Goal: Find specific page/section: Find specific page/section

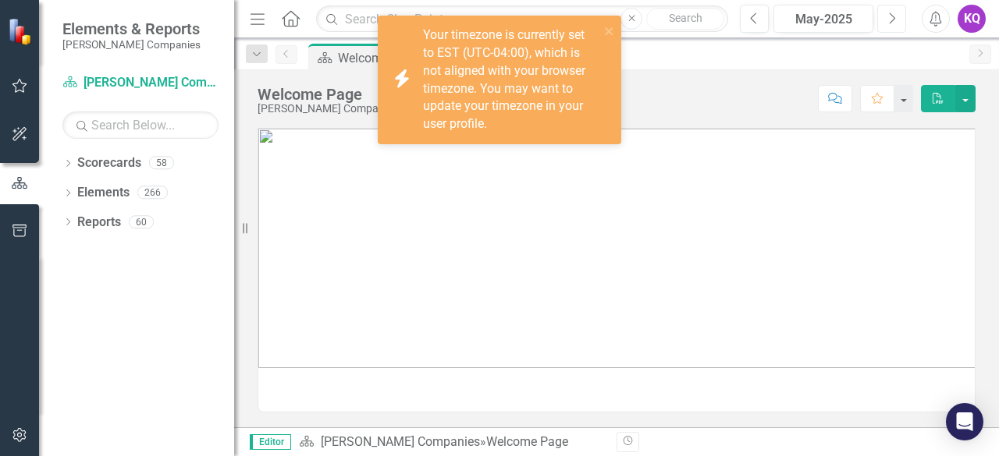
click at [894, 24] on icon "Next" at bounding box center [891, 19] width 9 height 14
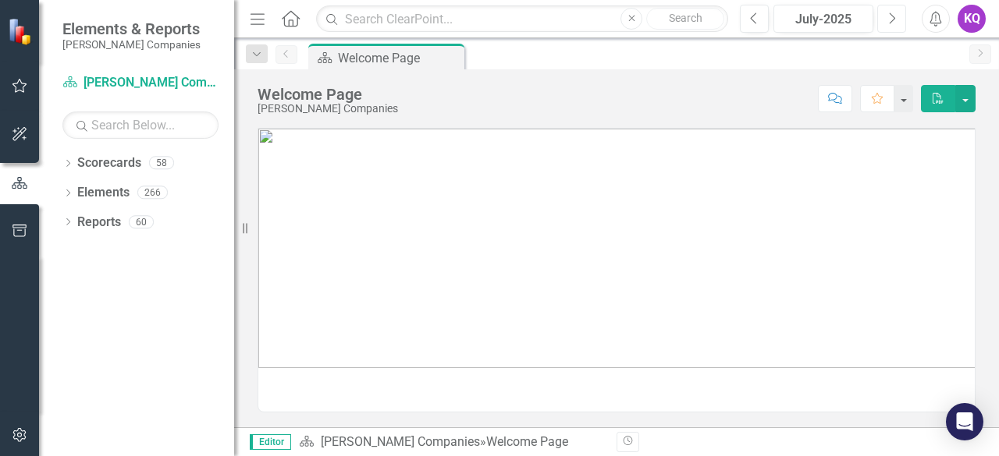
click at [894, 24] on icon "Next" at bounding box center [891, 19] width 9 height 14
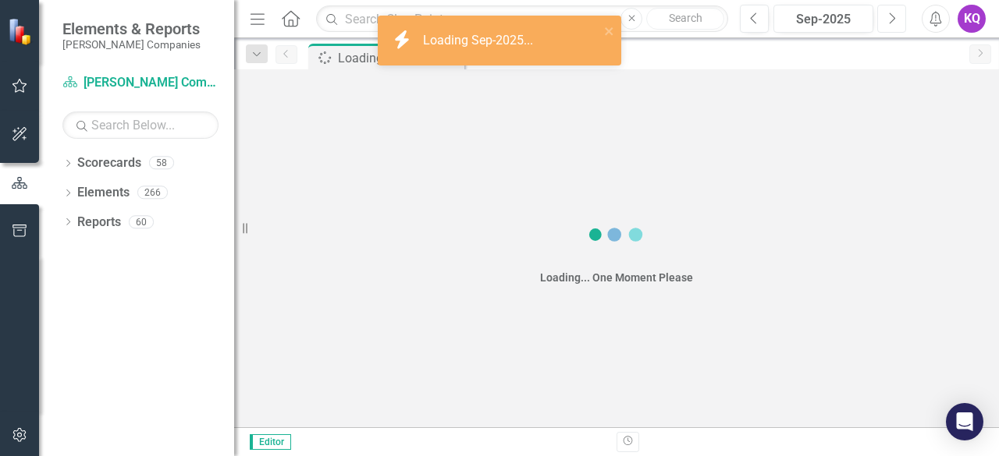
click at [894, 24] on icon "Next" at bounding box center [891, 19] width 9 height 14
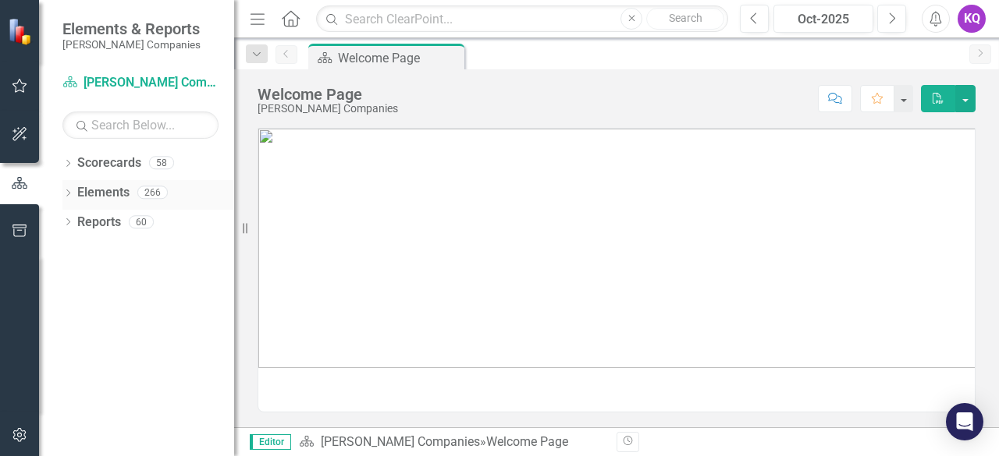
click at [69, 199] on div "Dropdown" at bounding box center [67, 194] width 11 height 13
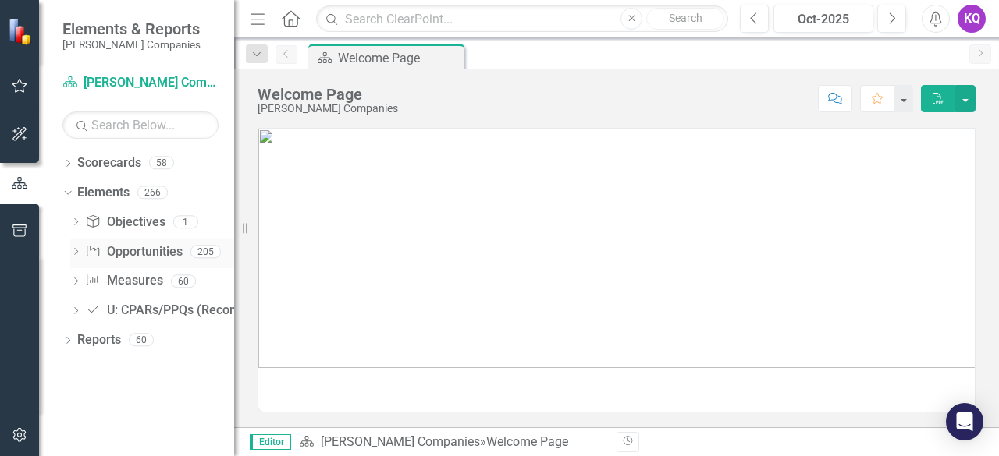
click at [76, 255] on icon "Dropdown" at bounding box center [75, 253] width 11 height 9
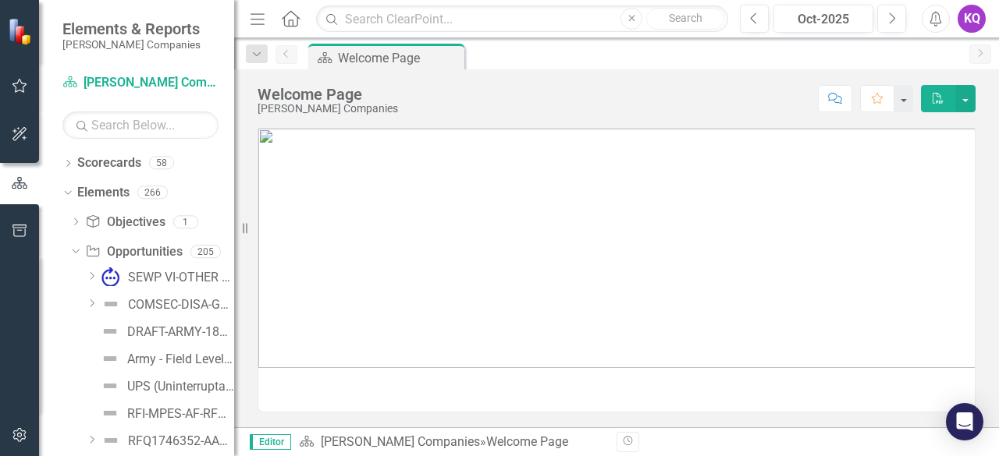
click at [69, 197] on div "Dropdown" at bounding box center [67, 195] width 11 height 8
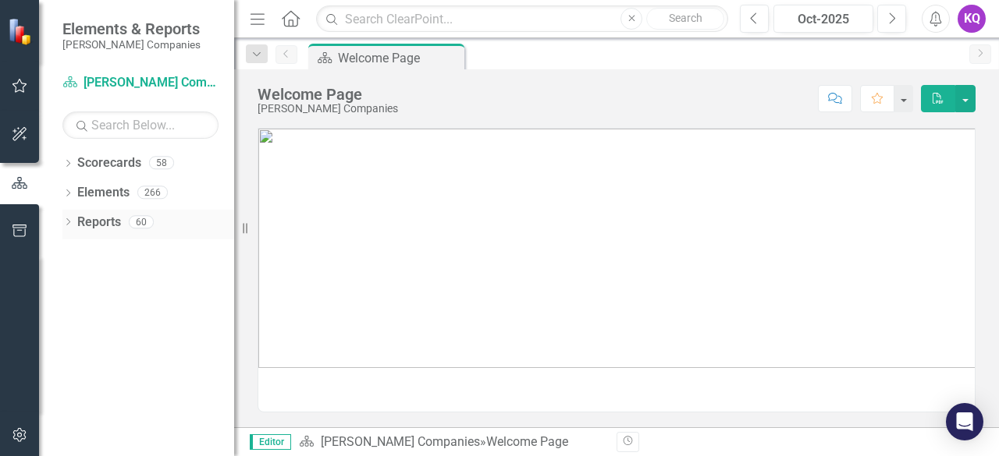
click at [68, 226] on icon "Dropdown" at bounding box center [67, 223] width 11 height 9
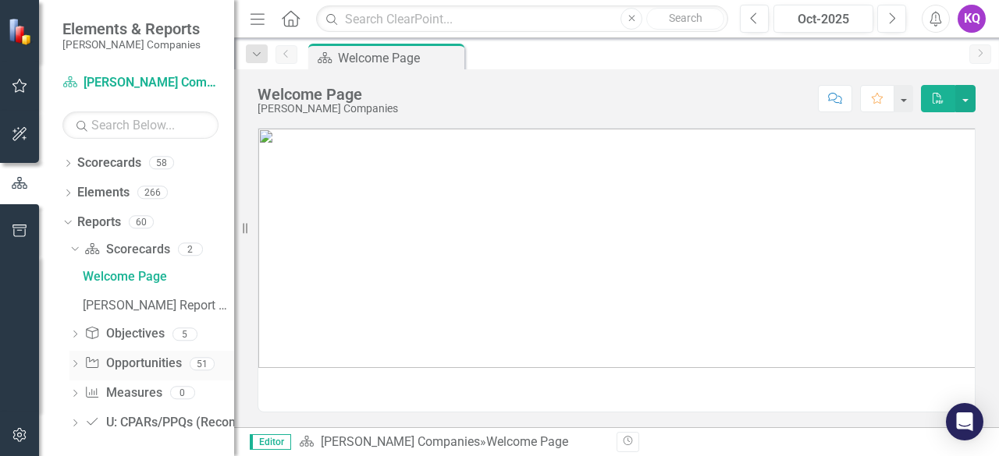
click at [76, 366] on icon "Dropdown" at bounding box center [74, 365] width 11 height 9
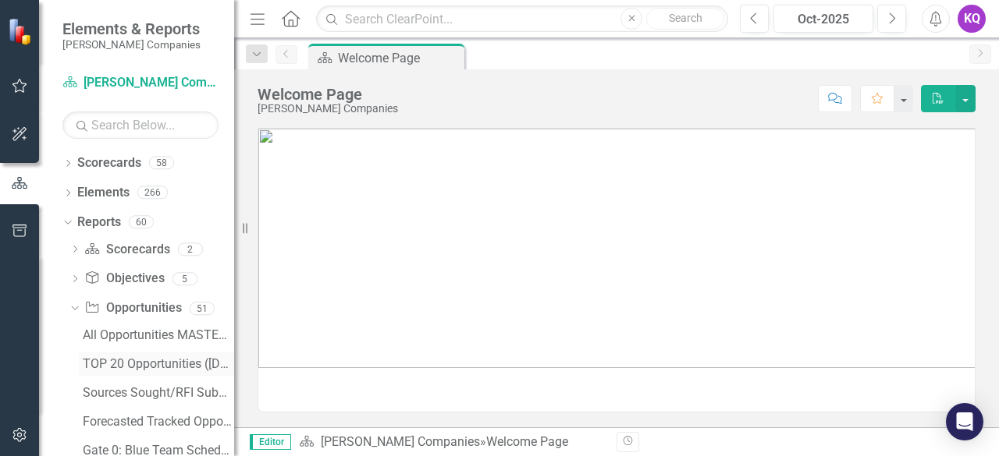
click at [119, 360] on div "TOP 20 Opportunities ([DATE] Process)" at bounding box center [158, 364] width 151 height 14
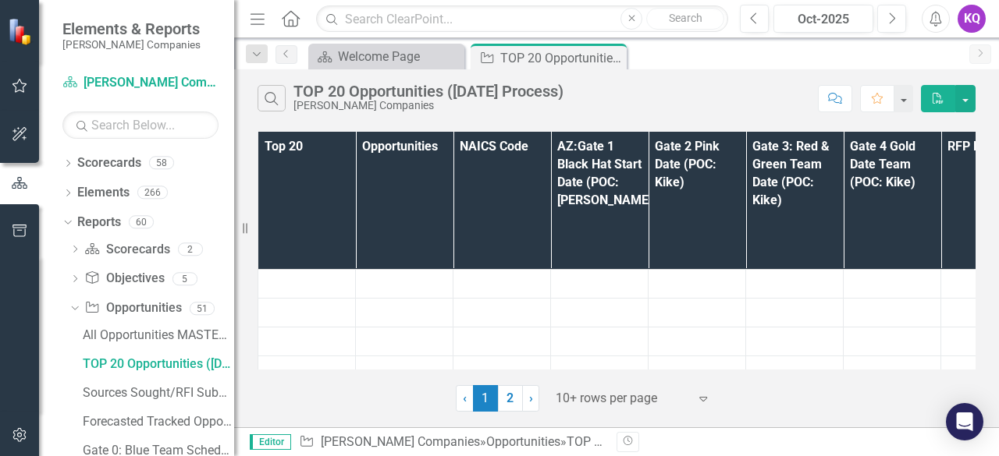
click at [255, 21] on icon "Menu" at bounding box center [257, 18] width 20 height 16
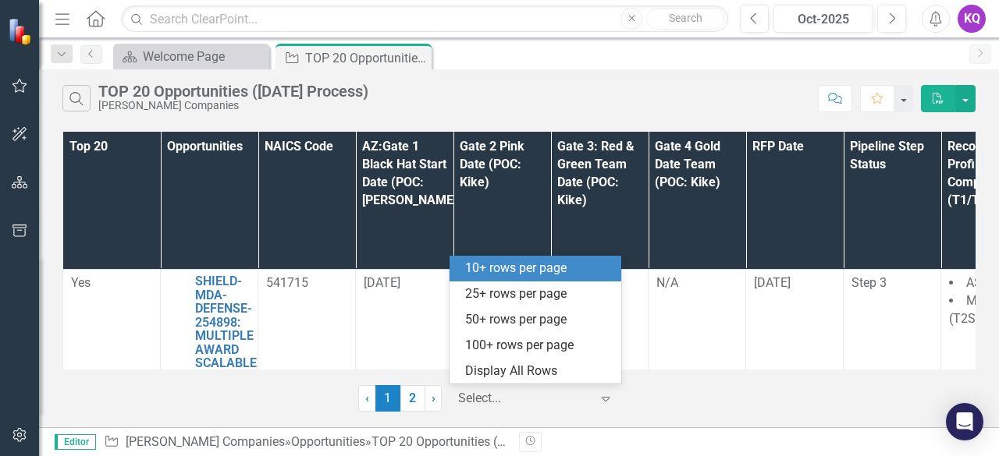
click at [485, 401] on div at bounding box center [524, 399] width 133 height 21
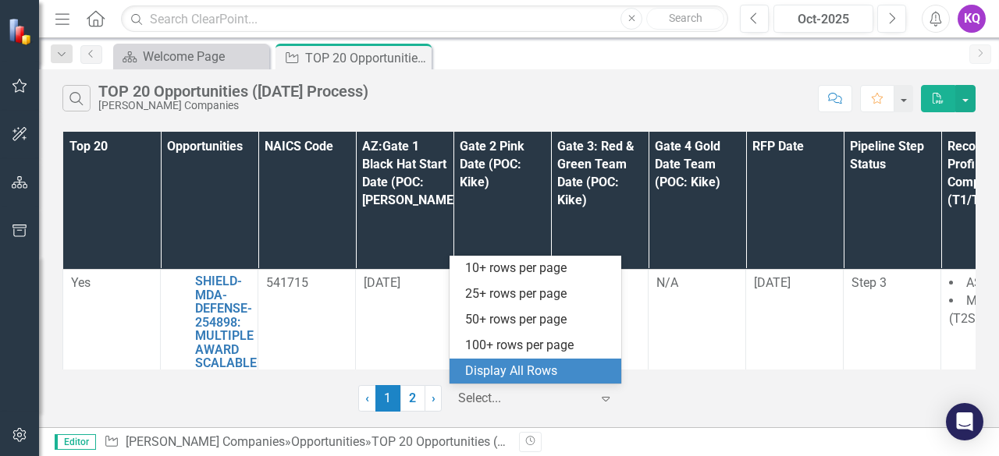
click at [506, 368] on div "Display All Rows" at bounding box center [538, 372] width 147 height 18
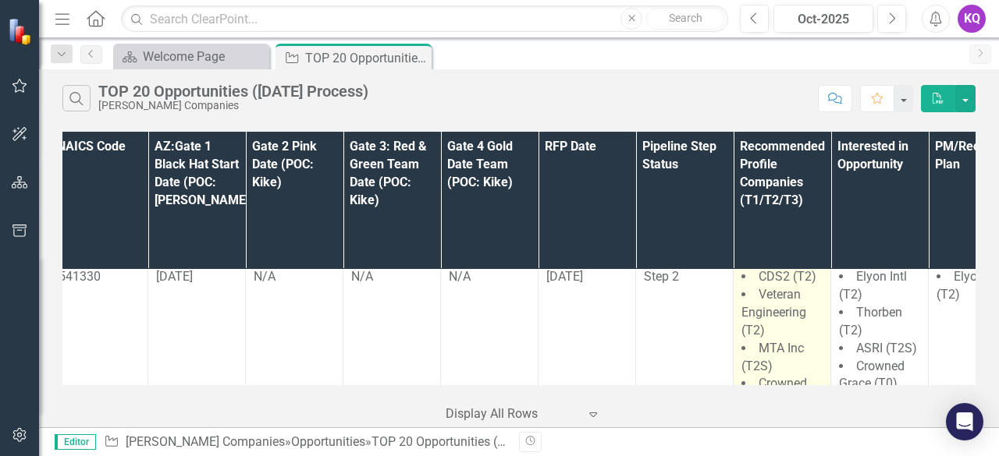
scroll to position [1444, 0]
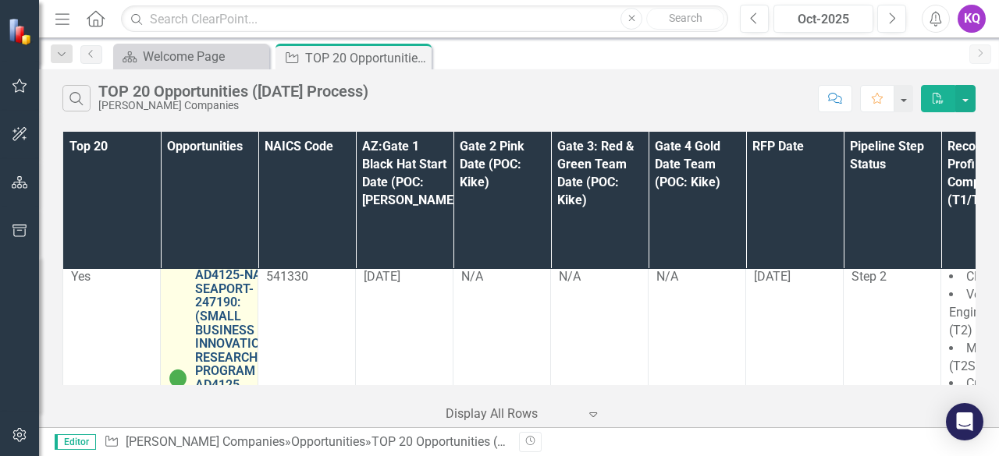
click at [203, 282] on link "AD4125-NASC-SEAPORT-247190: (SMALL BUSINESS INNOVATION RESEARCH PROGRAM AD4125 …" at bounding box center [238, 371] width 87 height 206
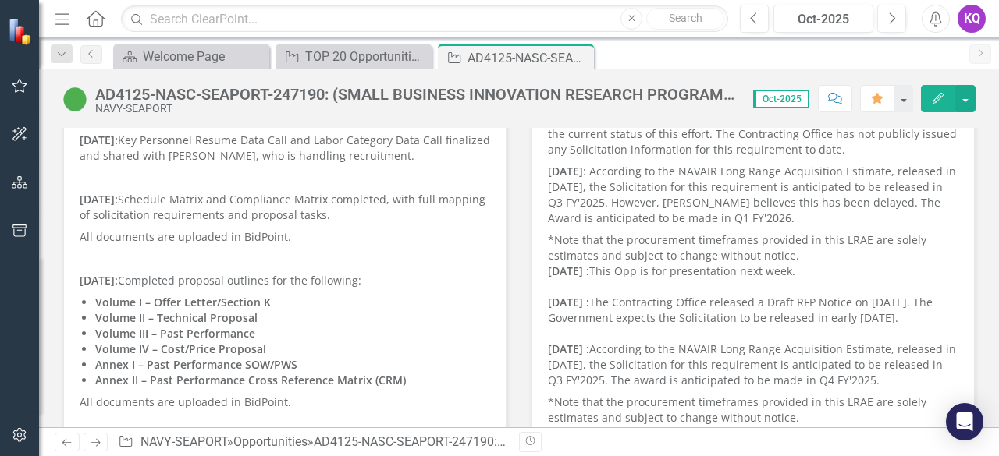
scroll to position [208, 0]
